Goal: Transaction & Acquisition: Purchase product/service

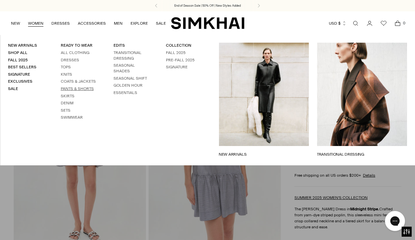
click at [65, 86] on link "Pants & Shorts" at bounding box center [77, 88] width 33 height 5
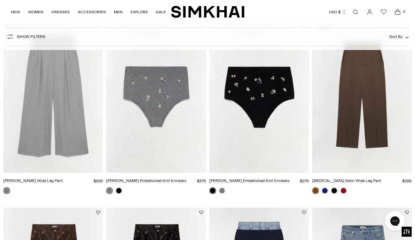
scroll to position [256, 0]
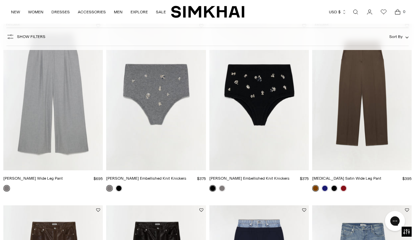
click at [0, 0] on img "Clayton Wide Leg Pant" at bounding box center [0, 0] width 0 height 0
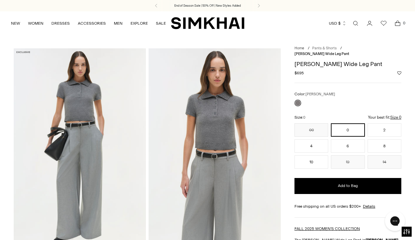
click at [324, 47] on link "Pants & Shorts" at bounding box center [324, 48] width 24 height 4
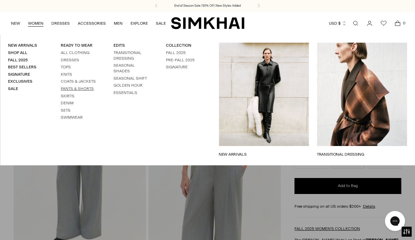
click at [72, 87] on link "Pants & Shorts" at bounding box center [77, 88] width 33 height 5
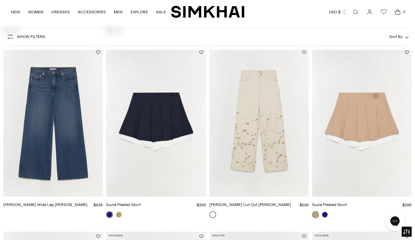
scroll to position [600, 0]
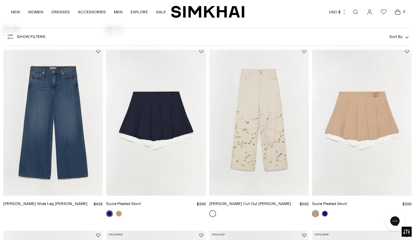
click at [0, 0] on img "Arlo Wide Leg Jean" at bounding box center [0, 0] width 0 height 0
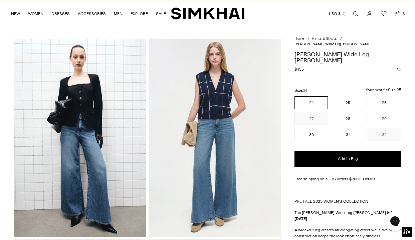
scroll to position [2, 0]
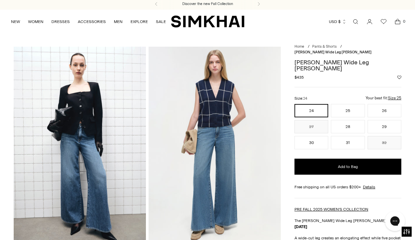
click at [99, 120] on img at bounding box center [80, 146] width 132 height 198
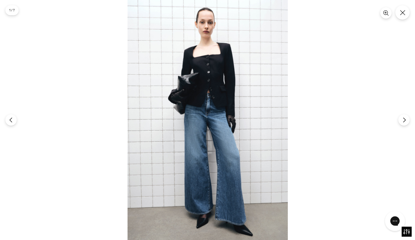
click at [203, 110] on img at bounding box center [208, 120] width 160 height 240
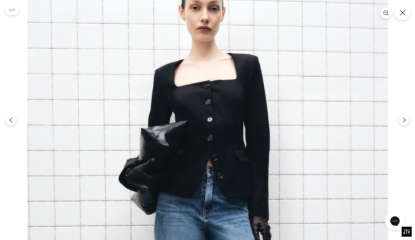
click at [403, 11] on icon "Close" at bounding box center [403, 13] width 6 height 6
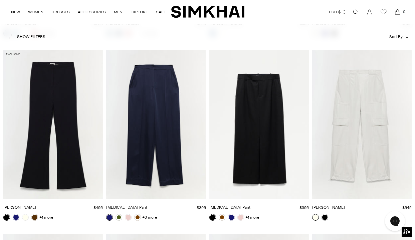
scroll to position [1510, 0]
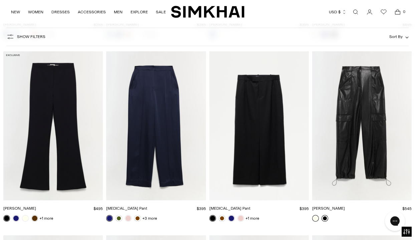
click at [324, 218] on link at bounding box center [324, 218] width 7 height 7
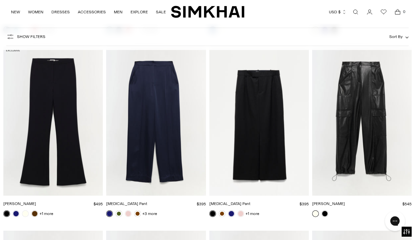
scroll to position [1513, 0]
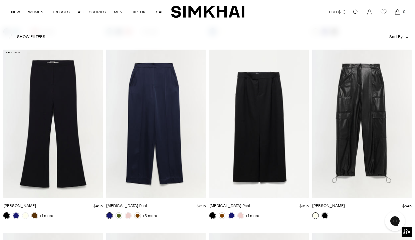
click at [0, 0] on img "Kyra Pant" at bounding box center [0, 0] width 0 height 0
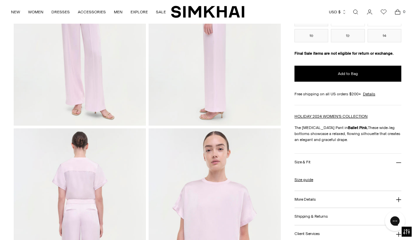
scroll to position [124, 0]
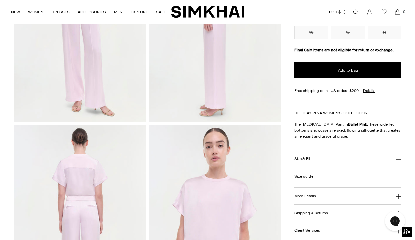
click at [398, 199] on button "More Details" at bounding box center [347, 196] width 107 height 17
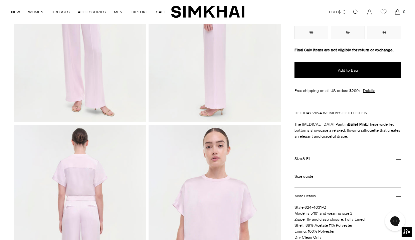
click at [398, 199] on button "More Details" at bounding box center [347, 196] width 107 height 17
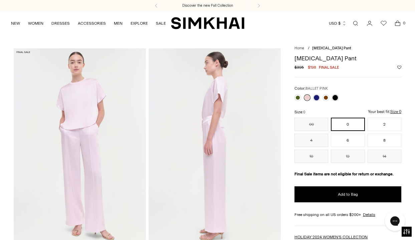
scroll to position [0, 0]
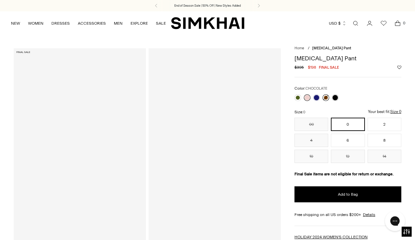
click at [326, 98] on link at bounding box center [325, 97] width 7 height 7
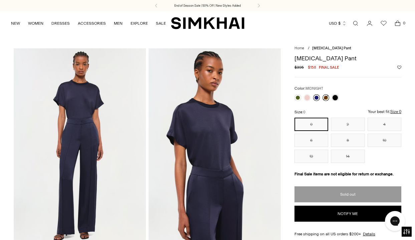
click at [315, 97] on link at bounding box center [316, 97] width 7 height 7
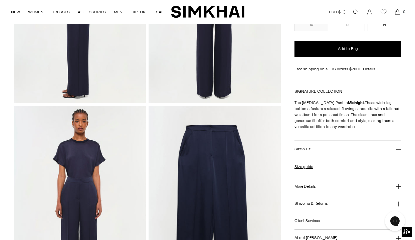
scroll to position [337, 0]
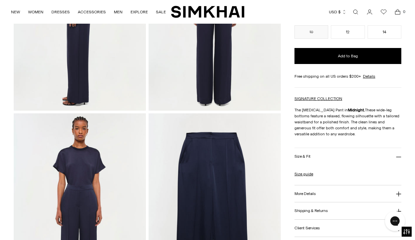
click at [398, 157] on icon at bounding box center [398, 157] width 5 height 5
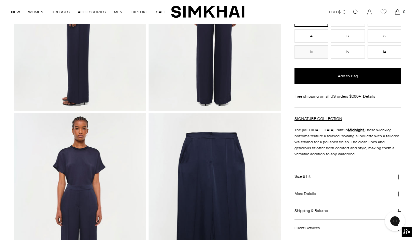
click at [397, 175] on icon at bounding box center [398, 177] width 5 height 5
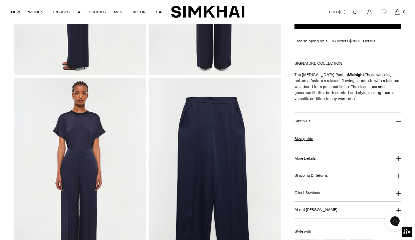
scroll to position [375, 0]
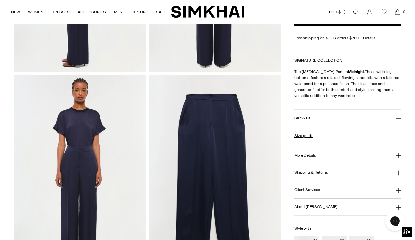
click at [397, 154] on icon at bounding box center [398, 155] width 5 height 5
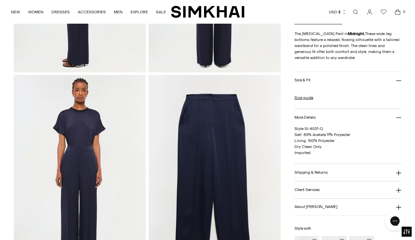
click at [398, 173] on icon at bounding box center [398, 173] width 5 height 5
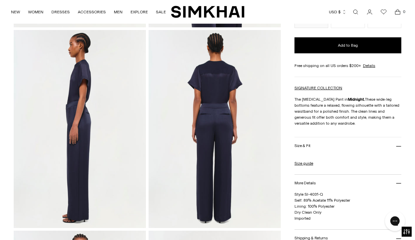
scroll to position [219, 0]
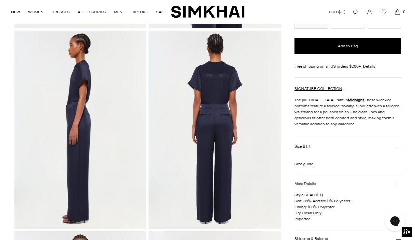
click at [399, 147] on icon at bounding box center [398, 147] width 5 height 0
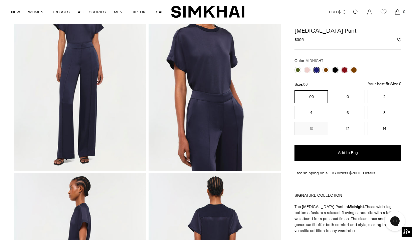
scroll to position [71, 0]
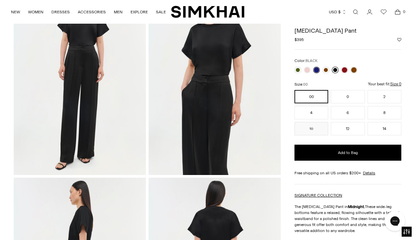
click at [334, 69] on link at bounding box center [335, 70] width 7 height 7
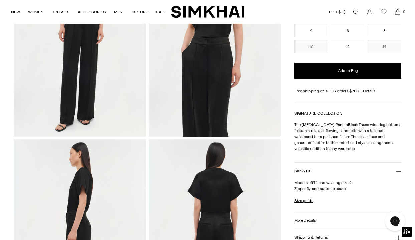
scroll to position [112, 0]
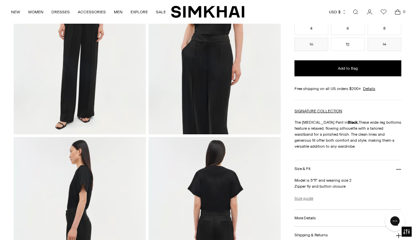
click at [300, 198] on link "Size guide" at bounding box center [303, 199] width 19 height 6
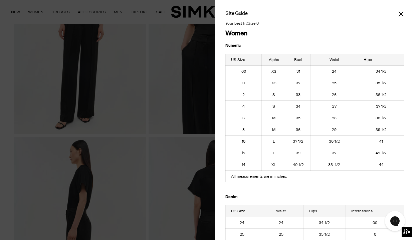
click at [400, 11] on icon "Close" at bounding box center [400, 14] width 5 height 7
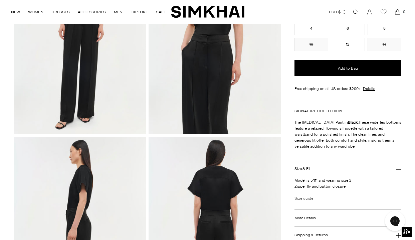
click at [305, 199] on link "Size guide" at bounding box center [303, 199] width 19 height 6
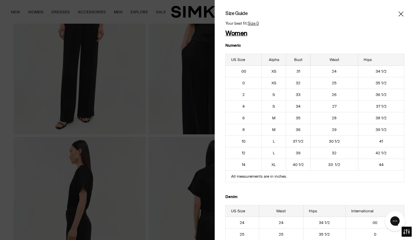
click at [401, 14] on icon "Close" at bounding box center [400, 13] width 5 height 5
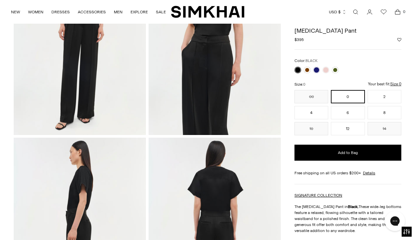
scroll to position [107, 0]
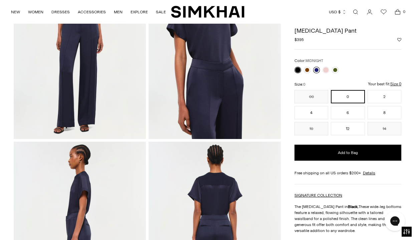
click at [315, 70] on link at bounding box center [316, 70] width 7 height 7
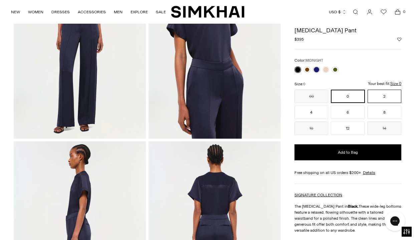
click at [391, 97] on button "2" at bounding box center [385, 96] width 34 height 13
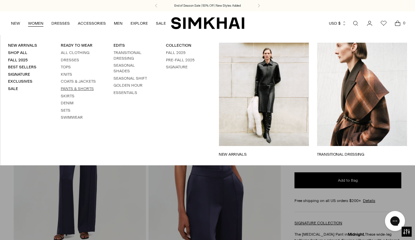
click at [70, 86] on link "Pants & Shorts" at bounding box center [77, 88] width 33 height 5
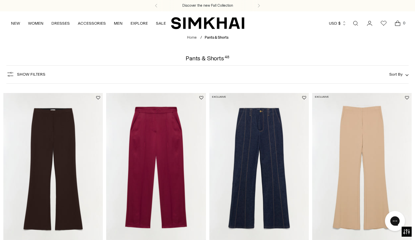
click at [40, 74] on span "Show Filters" at bounding box center [31, 74] width 28 height 5
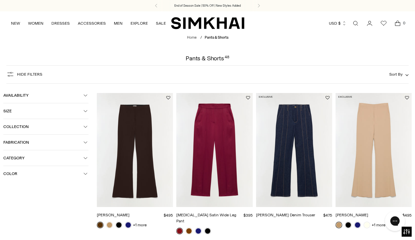
click at [14, 173] on span "Color" at bounding box center [43, 174] width 80 height 5
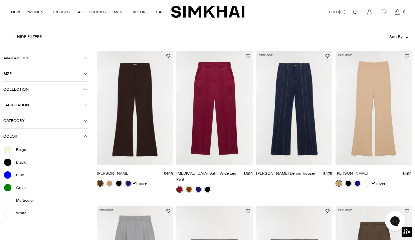
scroll to position [44, 0]
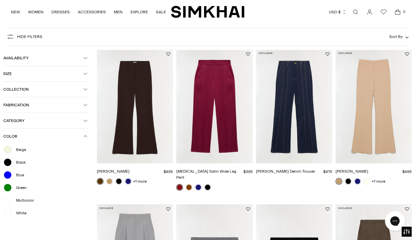
click at [8, 175] on div at bounding box center [7, 175] width 9 height 9
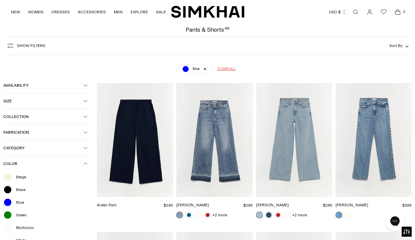
scroll to position [33, 0]
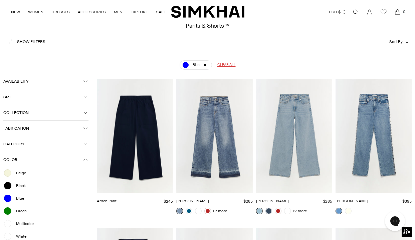
click at [86, 144] on icon "button" at bounding box center [85, 144] width 4 height 4
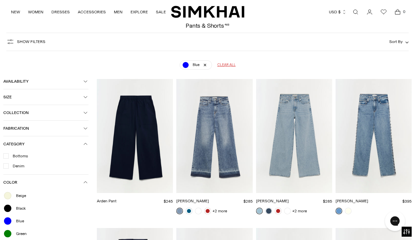
click at [86, 144] on icon "button" at bounding box center [85, 144] width 4 height 4
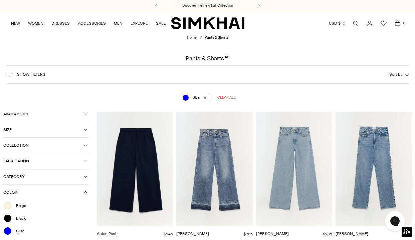
scroll to position [0, 0]
click at [32, 75] on span "Show Filters" at bounding box center [31, 74] width 28 height 5
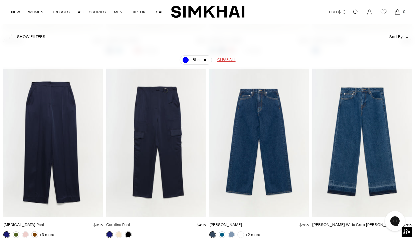
scroll to position [194, 0]
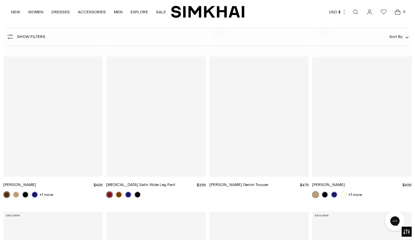
scroll to position [49, 0]
